Goal: Communication & Community: Answer question/provide support

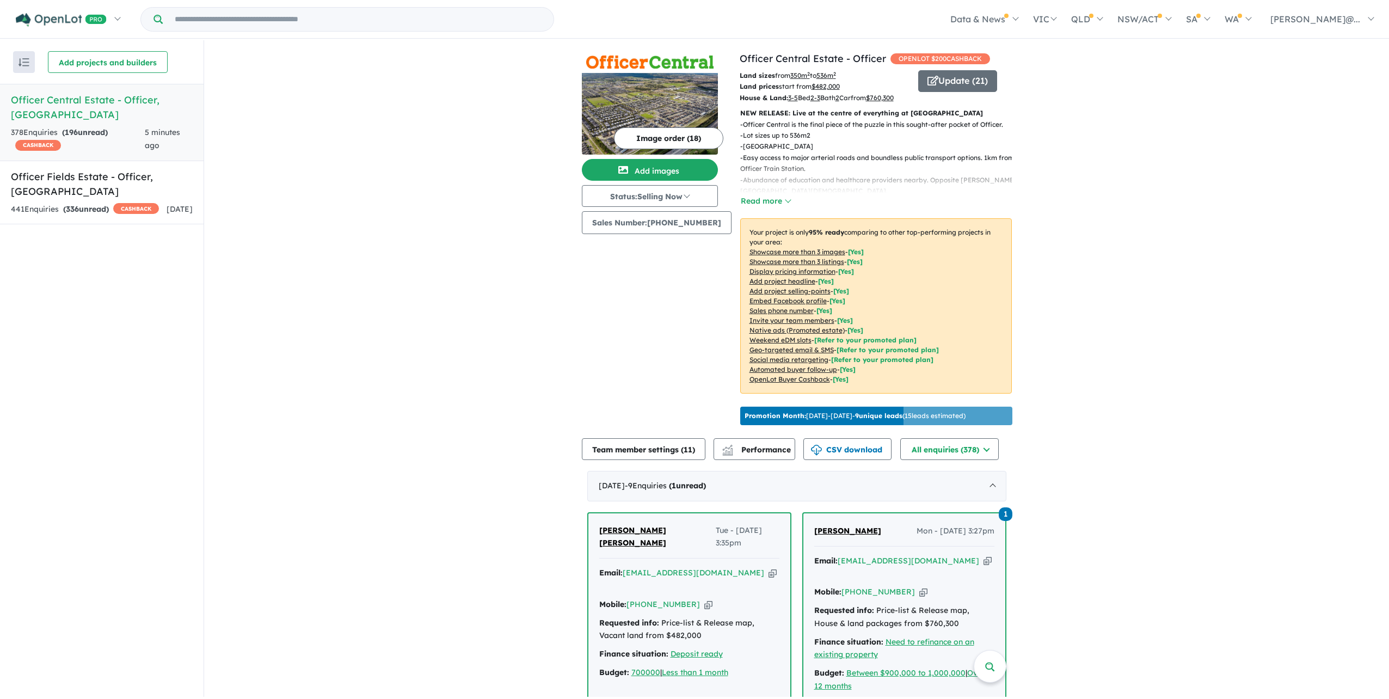
scroll to position [272, 0]
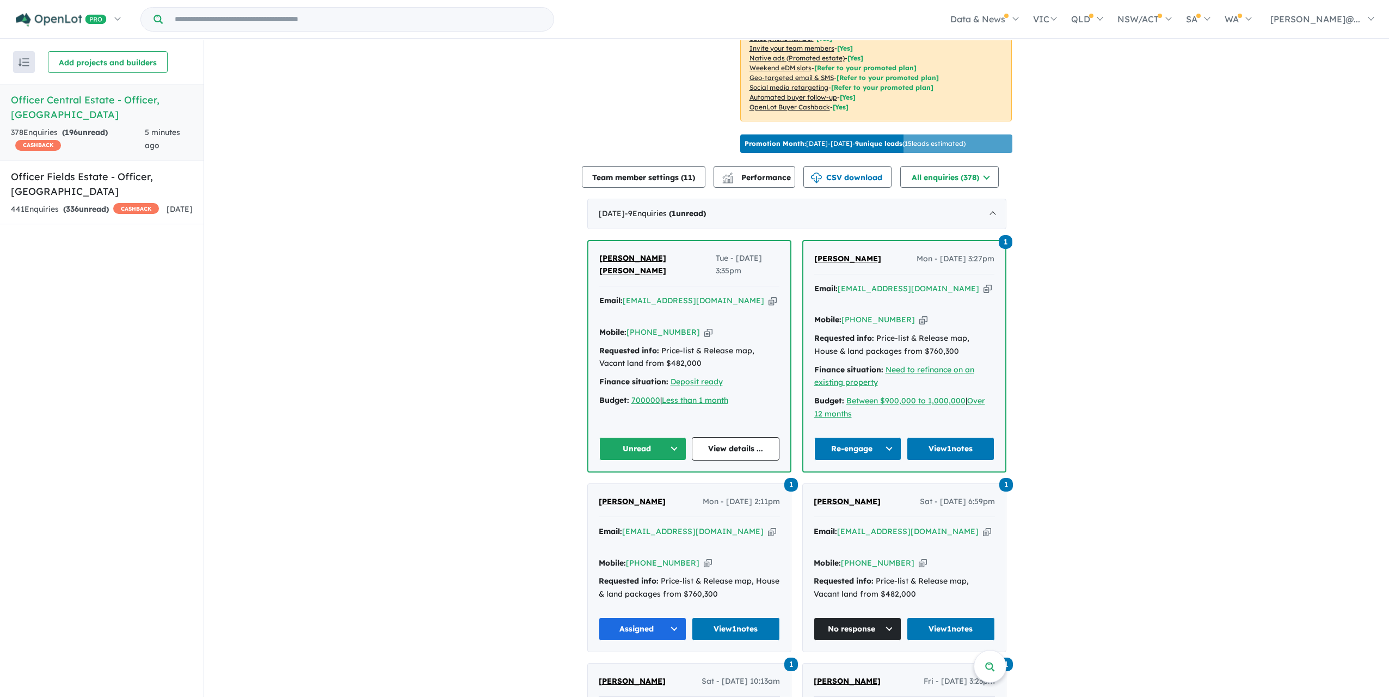
click at [619, 276] on span "[PERSON_NAME] [PERSON_NAME]" at bounding box center [632, 264] width 67 height 23
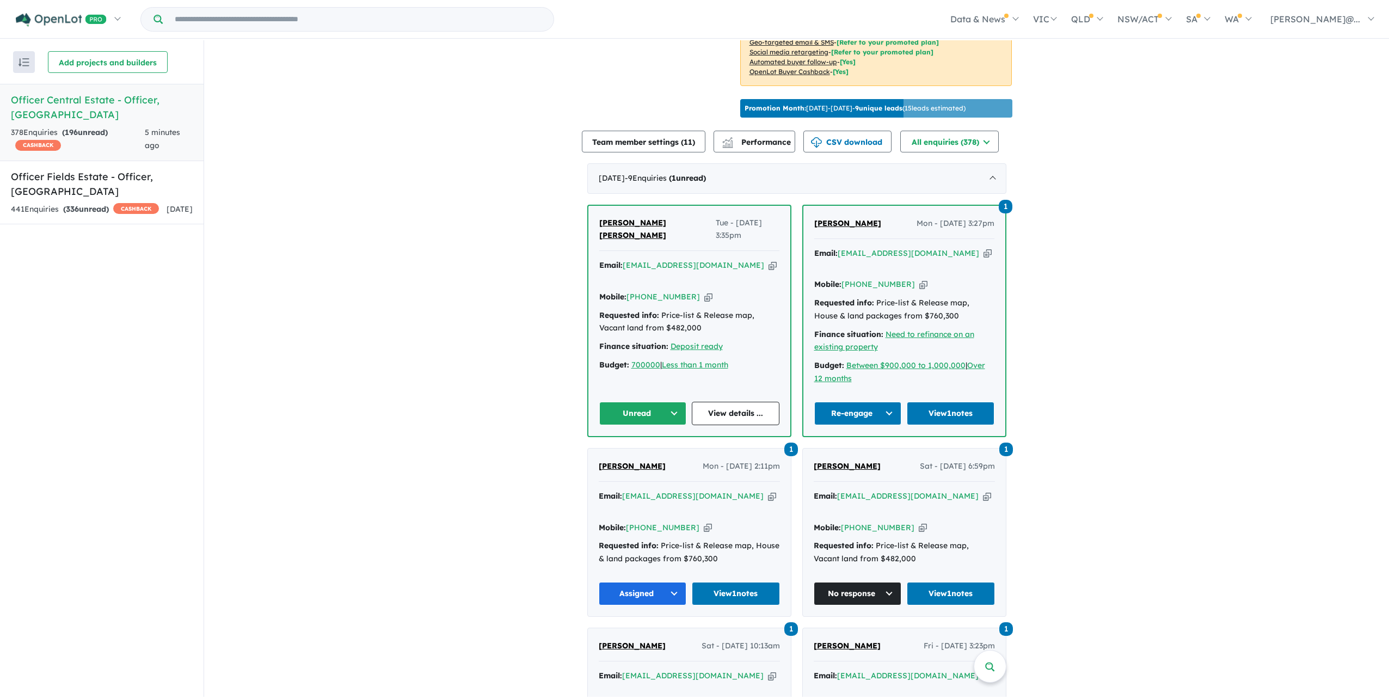
scroll to position [327, 0]
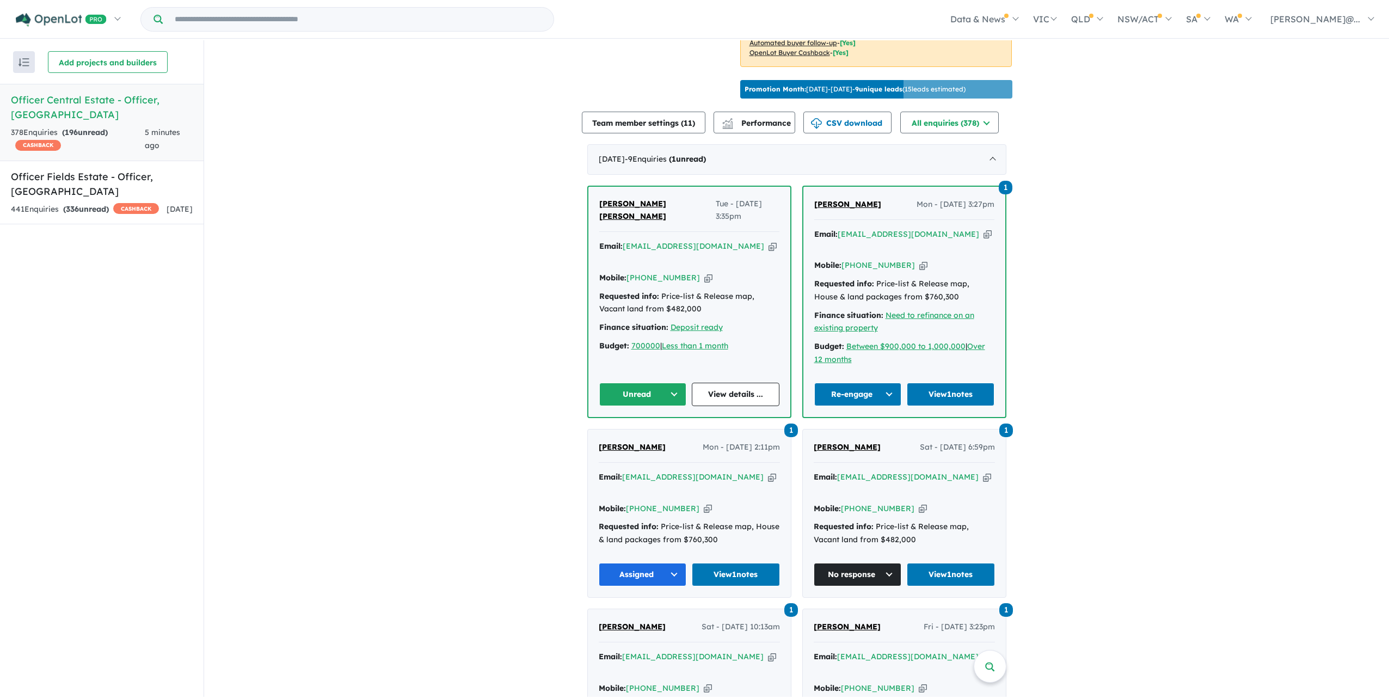
click at [672, 406] on button "Unread" at bounding box center [643, 394] width 88 height 23
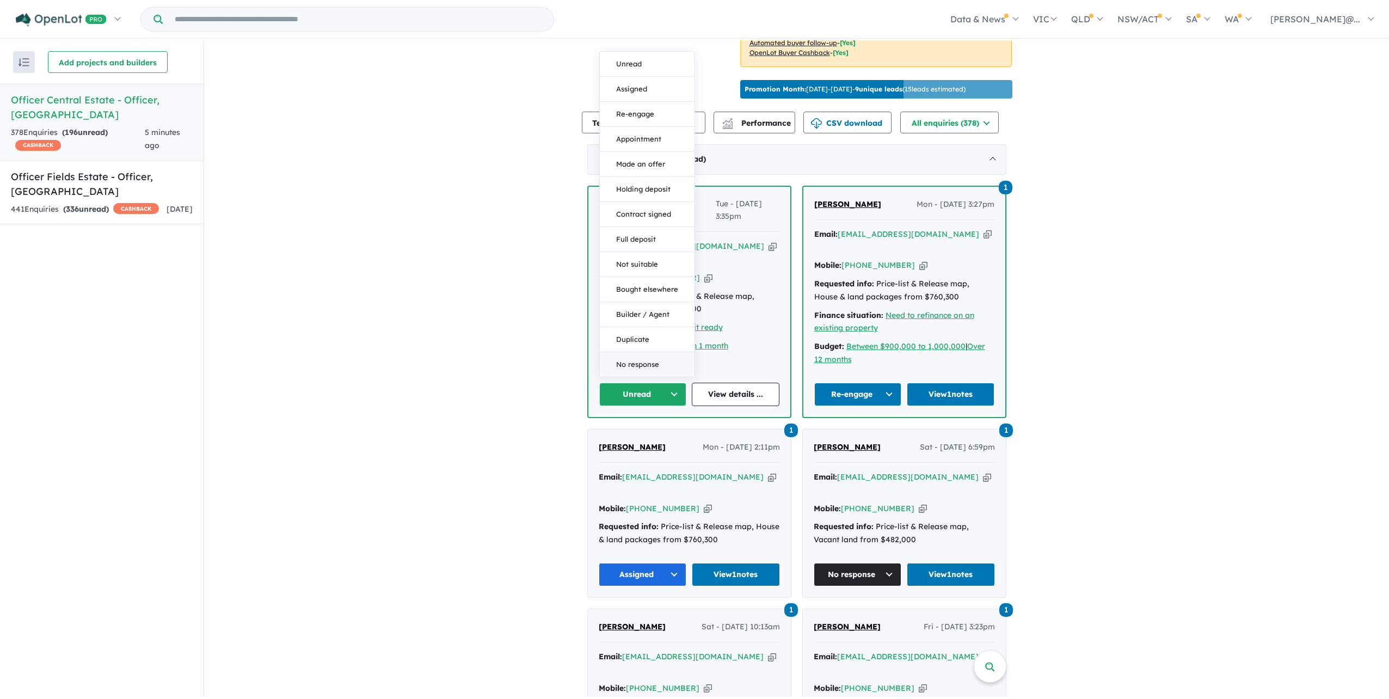
click at [657, 377] on button "No response" at bounding box center [647, 364] width 95 height 24
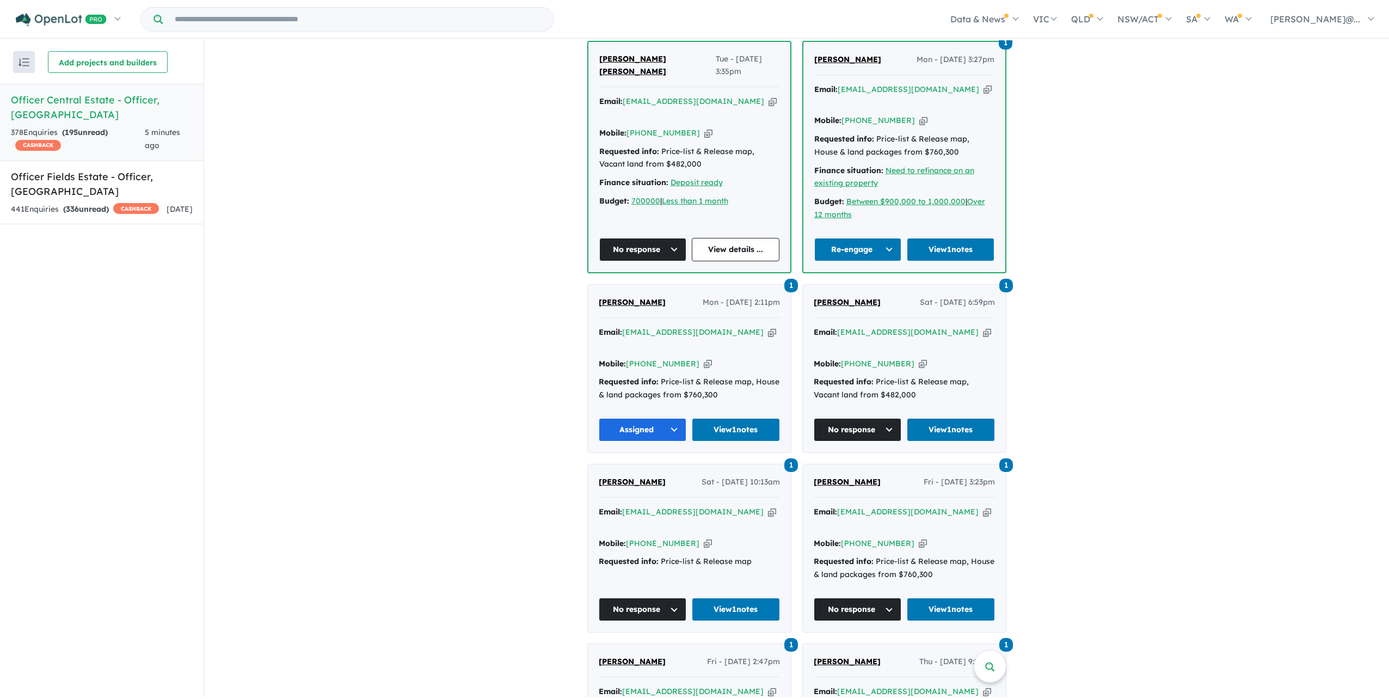
scroll to position [490, 0]
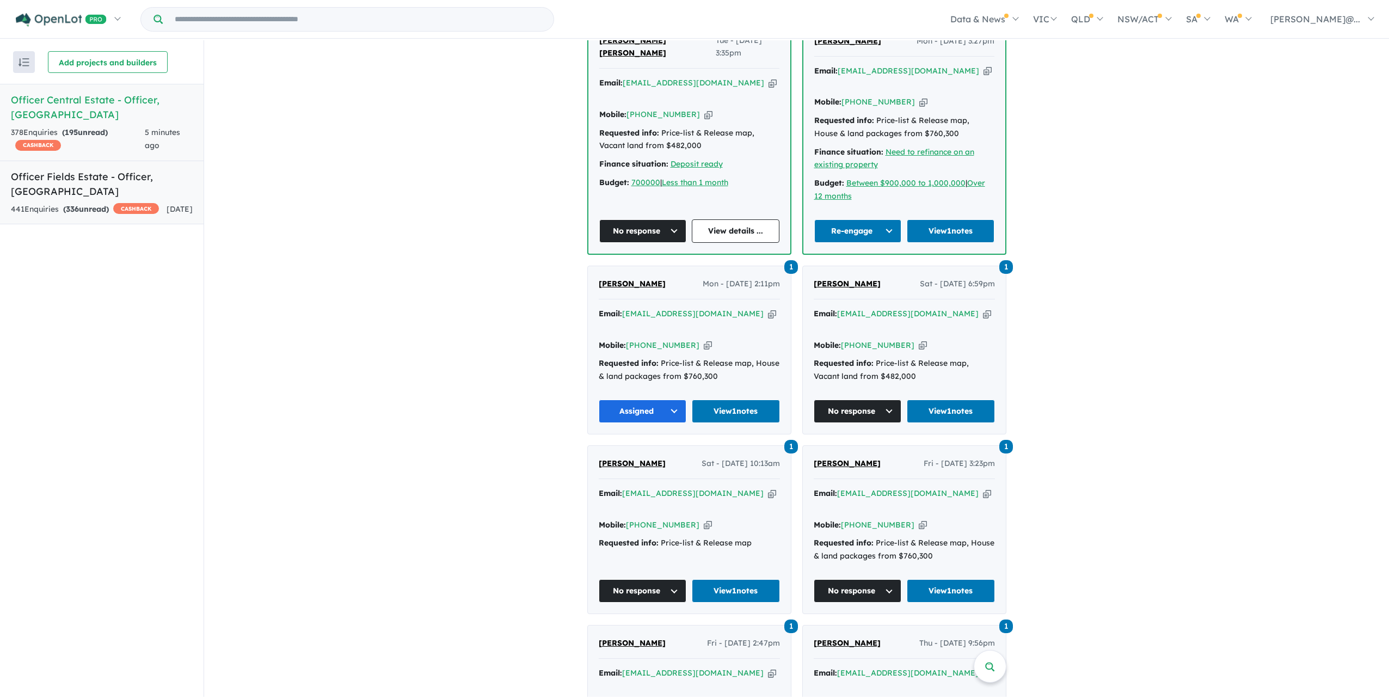
click at [109, 204] on strong "( 336 unread)" at bounding box center [86, 209] width 46 height 10
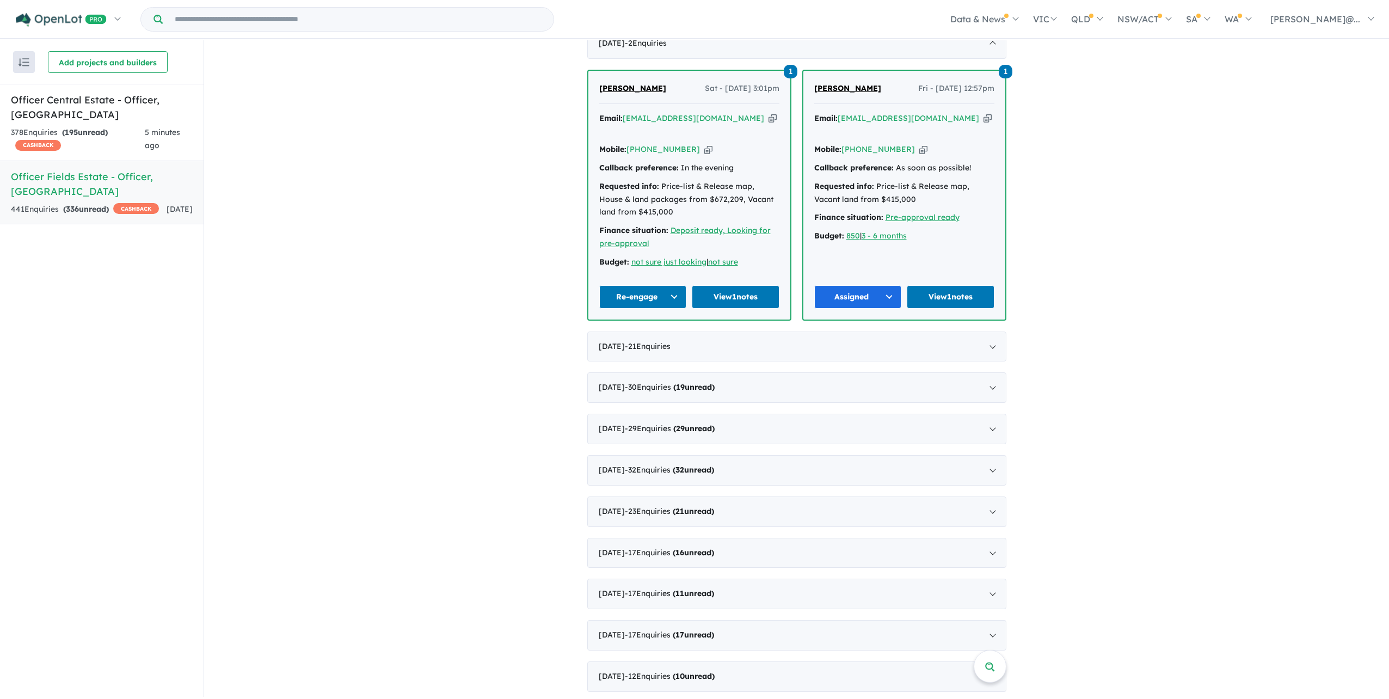
scroll to position [490, 0]
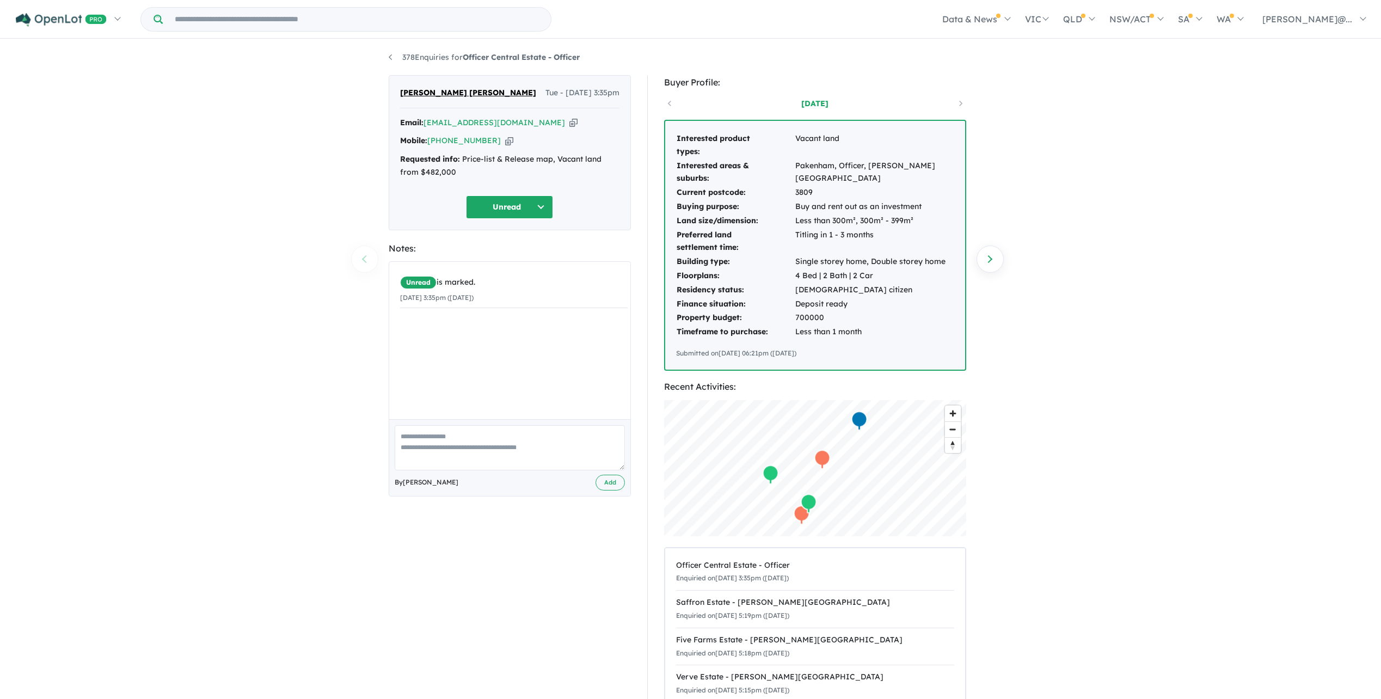
click at [506, 145] on icon "button" at bounding box center [509, 140] width 8 height 11
click at [538, 219] on button "Unread" at bounding box center [509, 206] width 87 height 23
click at [531, 276] on button "Assigned" at bounding box center [513, 263] width 95 height 25
click at [525, 470] on textarea at bounding box center [510, 447] width 230 height 45
click at [489, 469] on textarea at bounding box center [510, 447] width 230 height 45
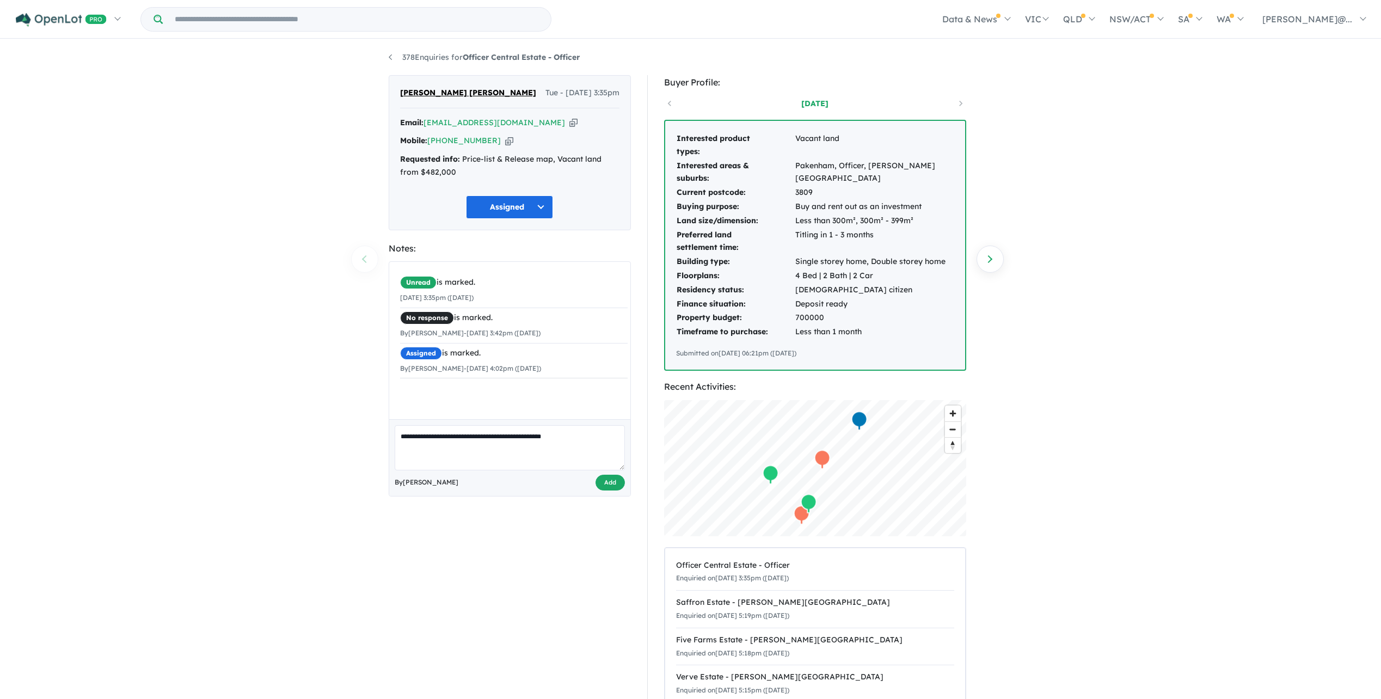
type textarea "**********"
click at [595, 490] on button "Add" at bounding box center [609, 483] width 29 height 16
click at [569, 128] on icon "button" at bounding box center [573, 122] width 8 height 11
